Goal: Navigation & Orientation: Go to known website

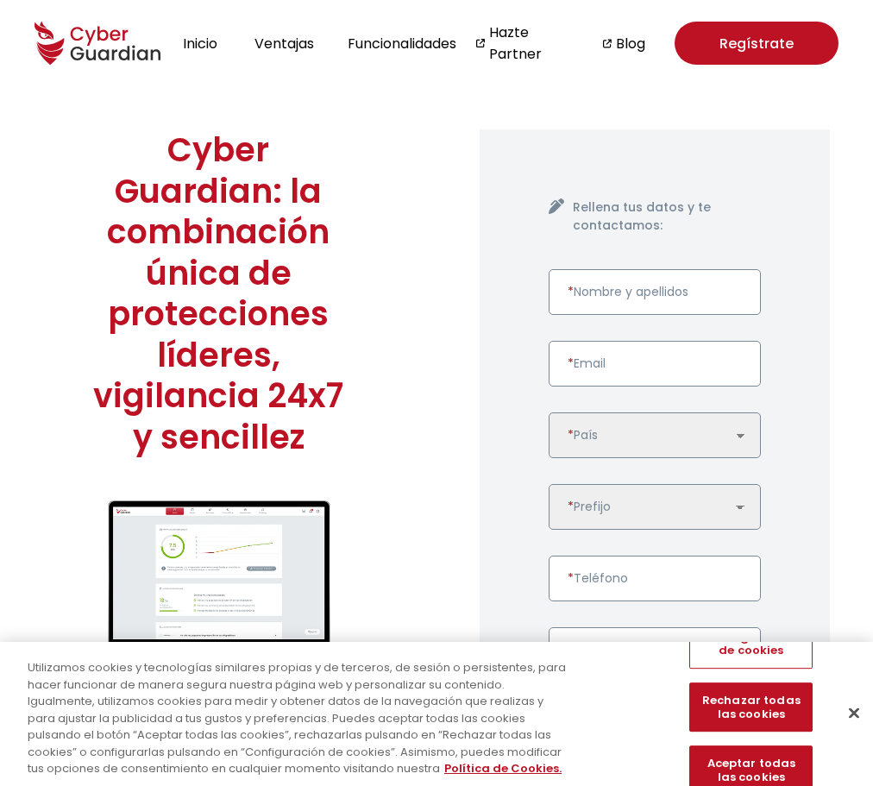
click at [55, 41] on icon at bounding box center [98, 43] width 126 height 55
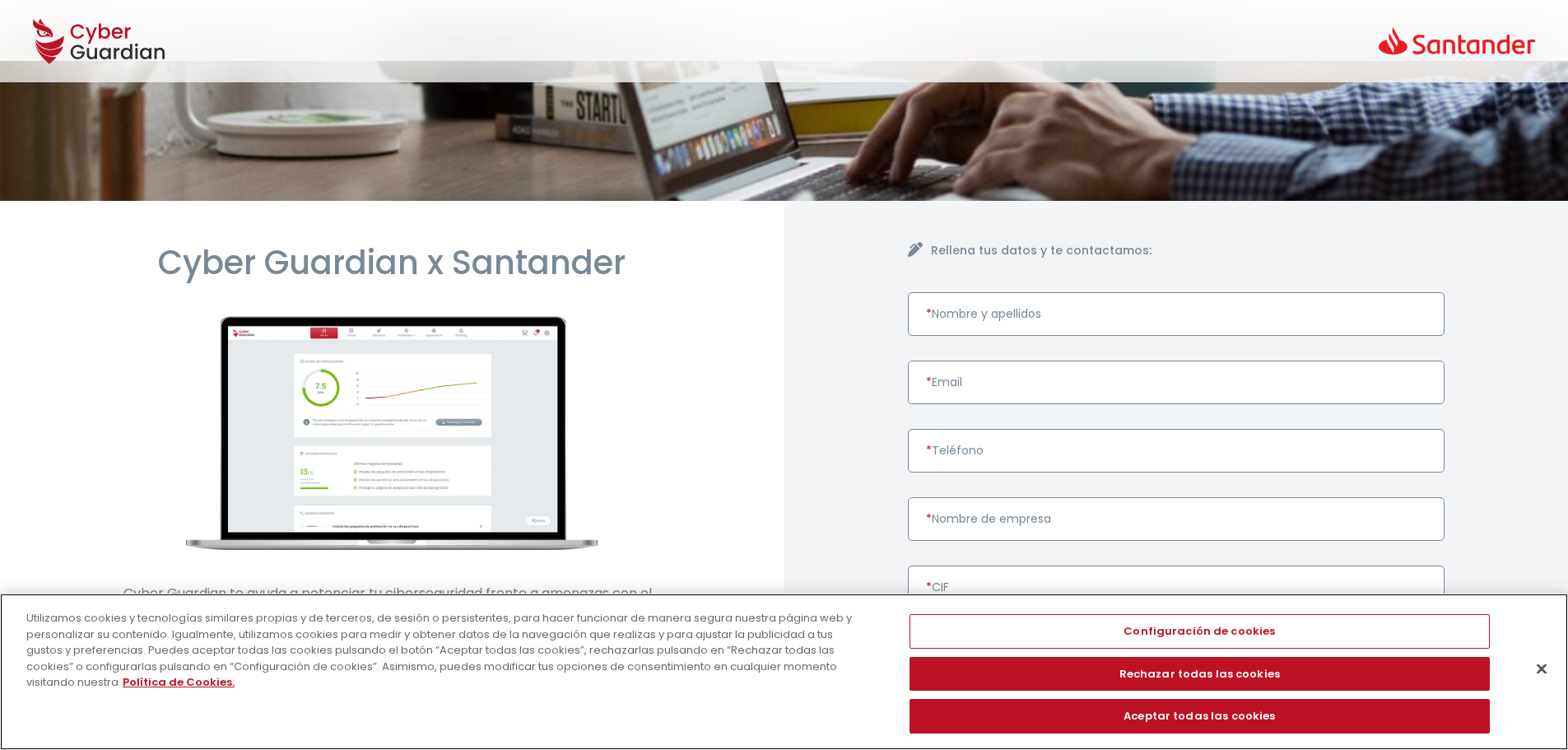
scroll to position [22, 0]
